Goal: Use online tool/utility: Utilize a website feature to perform a specific function

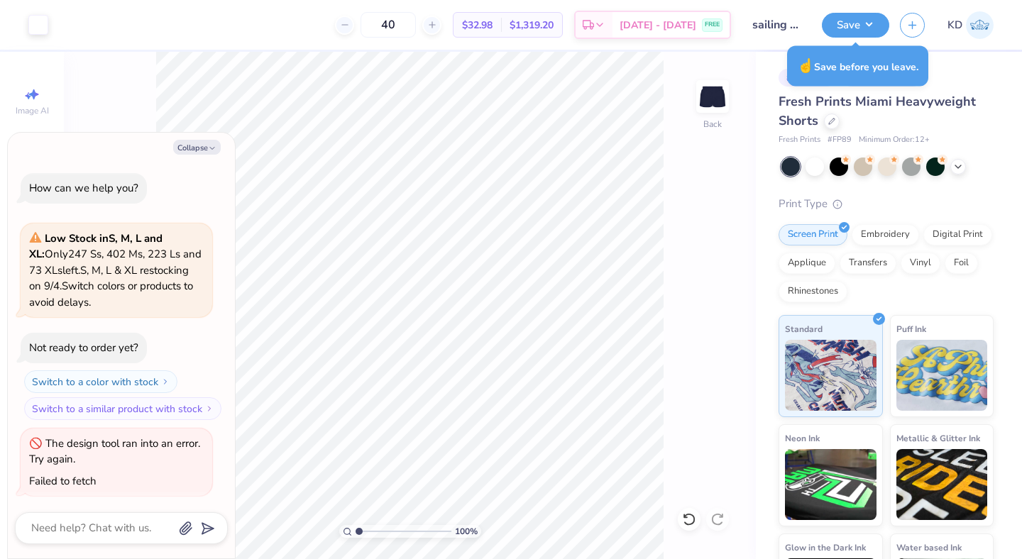
scroll to position [2, 0]
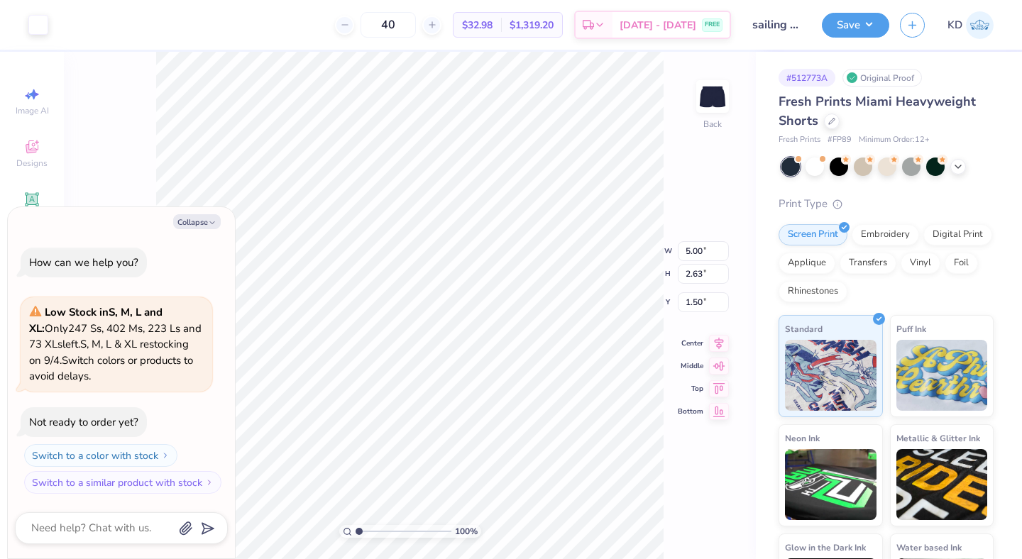
type textarea "x"
type input "7.37"
click at [663, 251] on div "100 % Back W 5.00 5.00 " H 2.63 2.63 " Y 7.37 7.37 " Center Middle Top Bottom" at bounding box center [410, 305] width 692 height 507
click at [723, 160] on div "100 % Back W 5.00 5.00 " H 2.63 2.63 " Y 7.37 7.37 " Center Middle Top Bottom" at bounding box center [410, 305] width 692 height 507
click at [851, 28] on button "Save" at bounding box center [854, 23] width 67 height 25
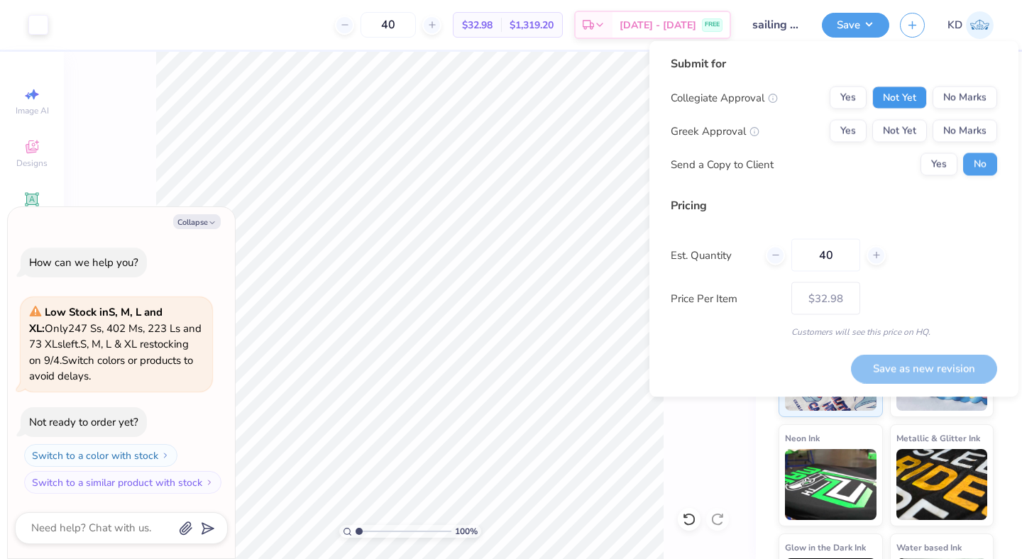
click at [887, 92] on button "Not Yet" at bounding box center [899, 98] width 55 height 23
click at [947, 133] on button "No Marks" at bounding box center [964, 131] width 65 height 23
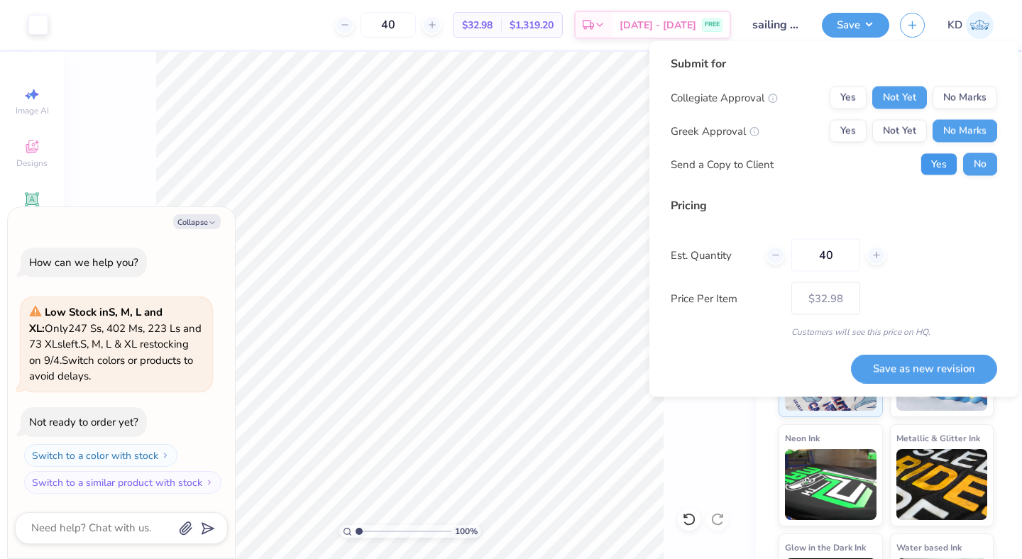
click at [936, 163] on button "Yes" at bounding box center [938, 164] width 37 height 23
type textarea "x"
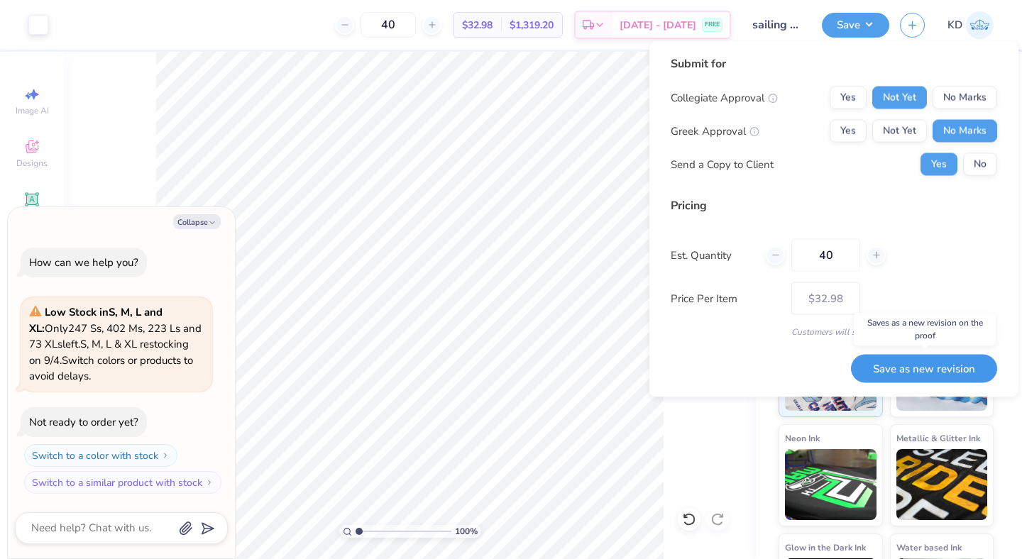
click at [873, 372] on button "Save as new revision" at bounding box center [924, 368] width 146 height 29
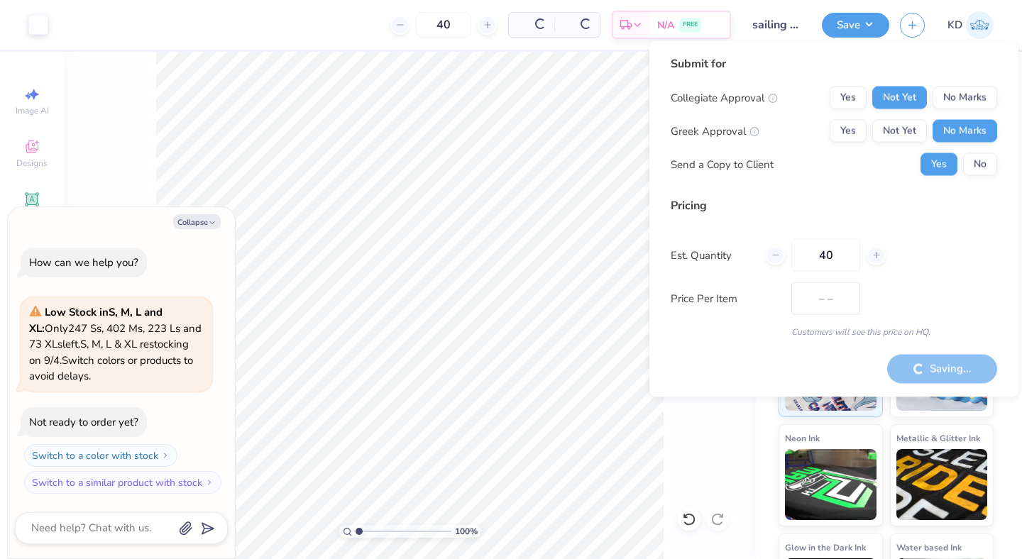
type input "$32.98"
type textarea "x"
type input "– –"
